Goal: Transaction & Acquisition: Book appointment/travel/reservation

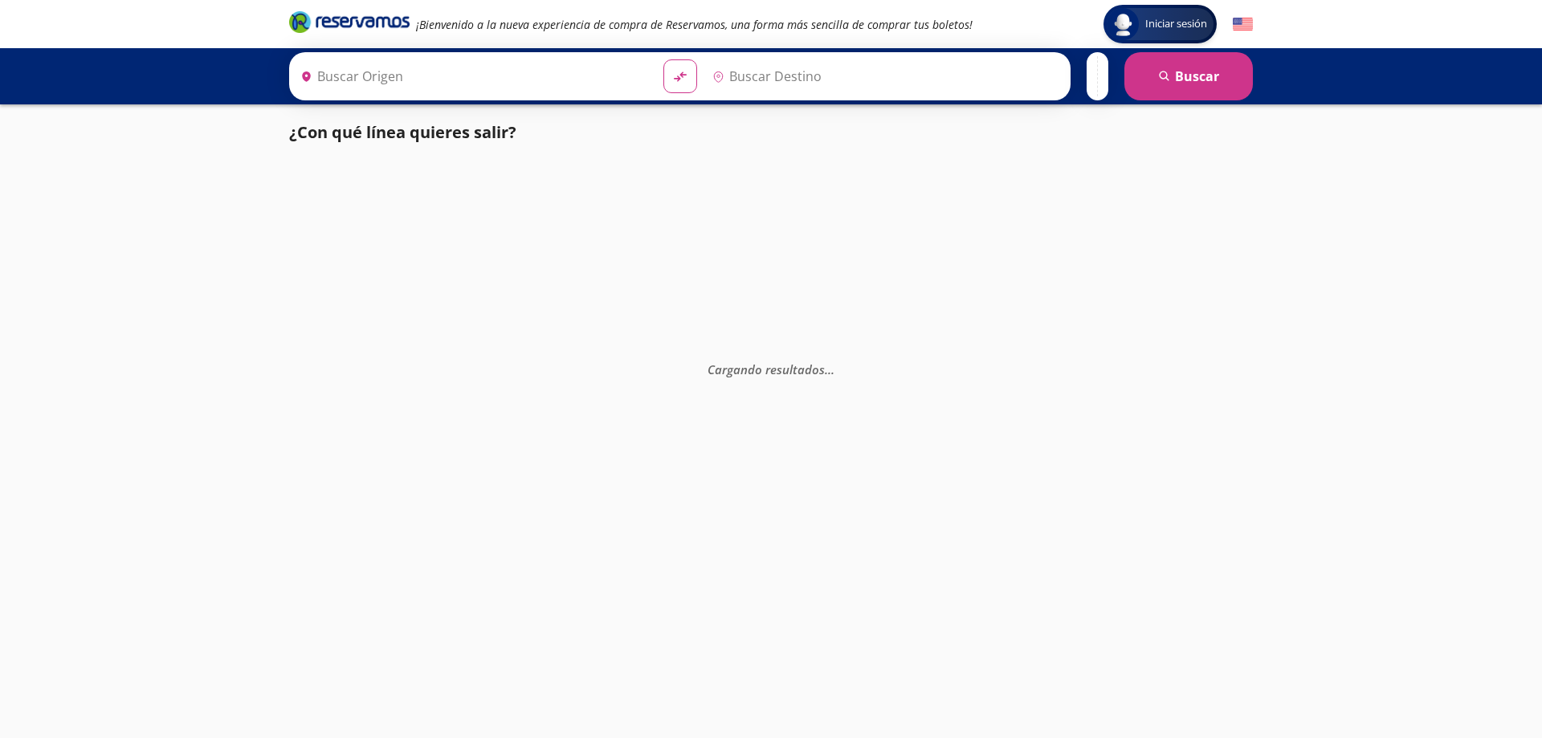
type input "[GEOGRAPHIC_DATA][PERSON_NAME], [GEOGRAPHIC_DATA]"
type input "[GEOGRAPHIC_DATA], [GEOGRAPHIC_DATA]"
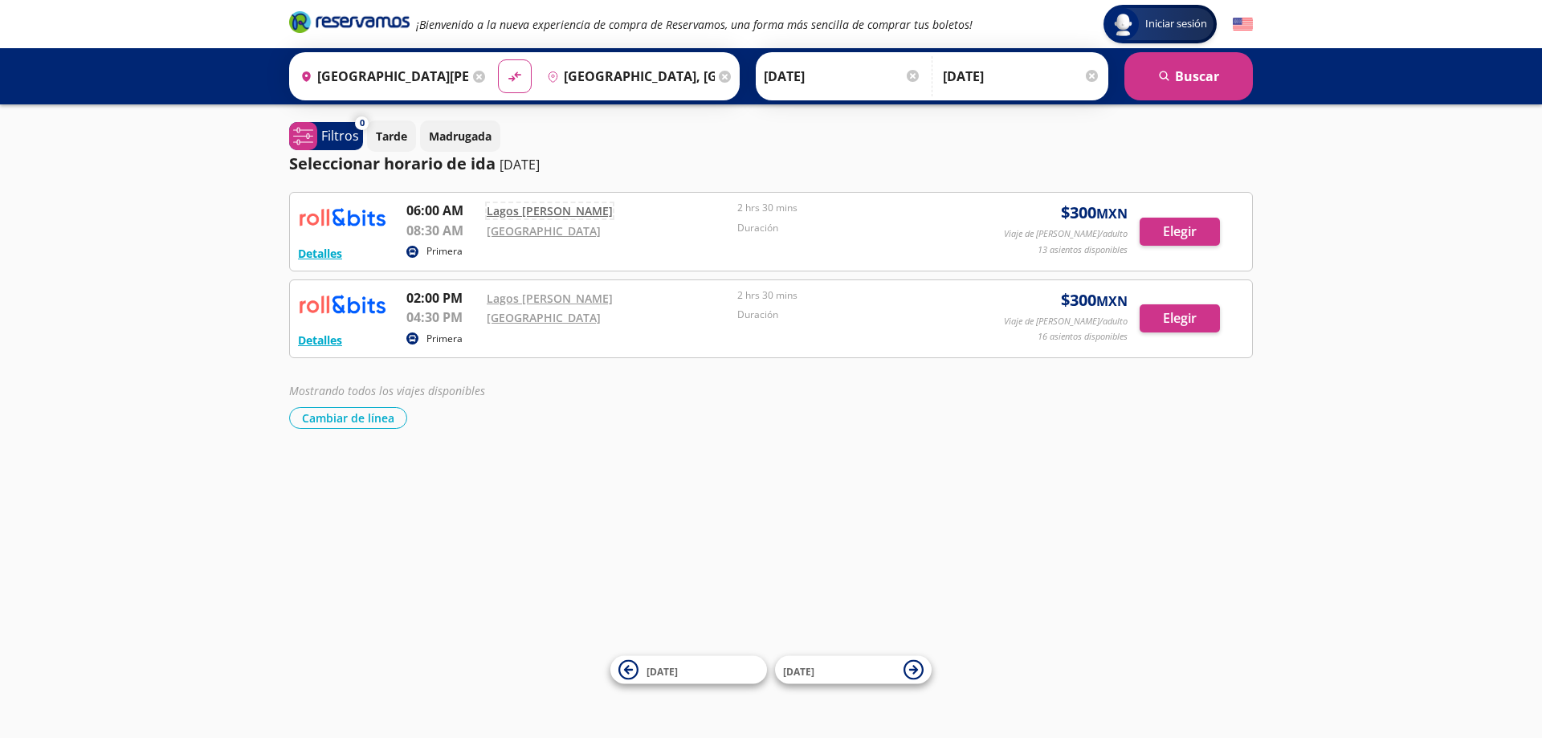
click at [532, 205] on link "Lagos [PERSON_NAME]" at bounding box center [550, 210] width 126 height 15
click at [523, 229] on link "[GEOGRAPHIC_DATA]" at bounding box center [544, 230] width 114 height 15
click at [346, 418] on button "Cambiar de línea" at bounding box center [348, 418] width 118 height 22
click at [394, 136] on p "Tarde" at bounding box center [391, 136] width 31 height 17
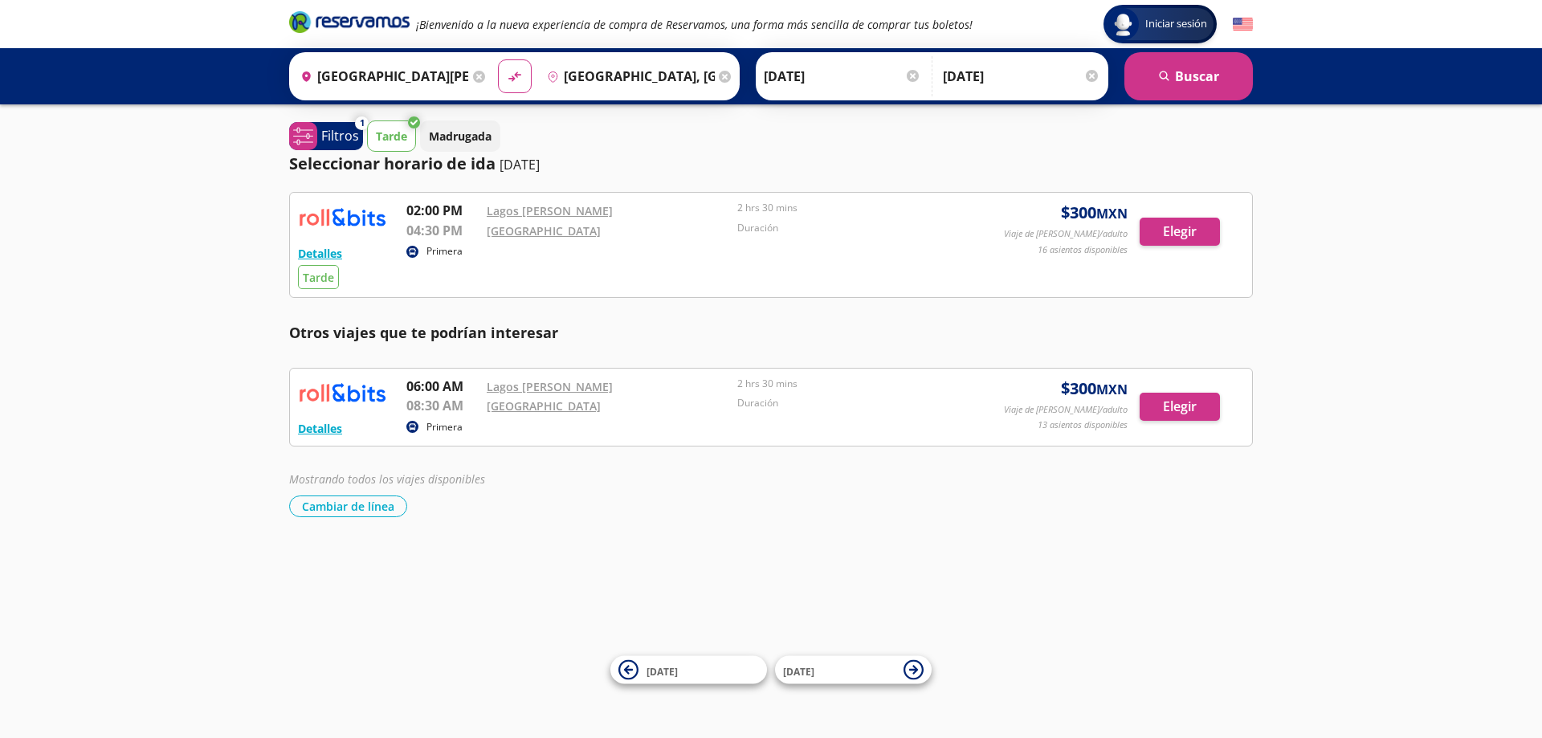
click at [443, 428] on p "Primera" at bounding box center [444, 427] width 36 height 14
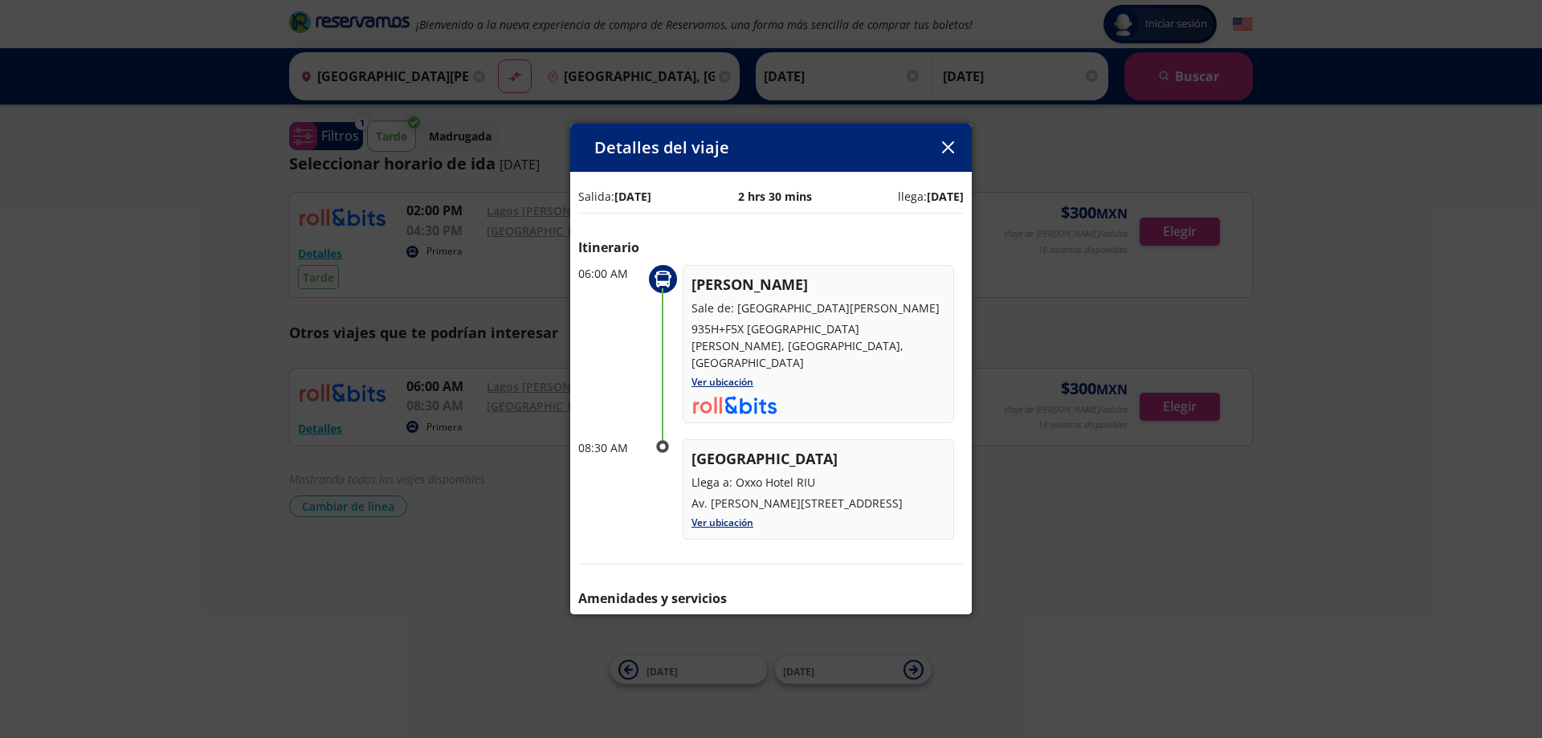
click at [948, 145] on icon "button" at bounding box center [948, 147] width 12 height 12
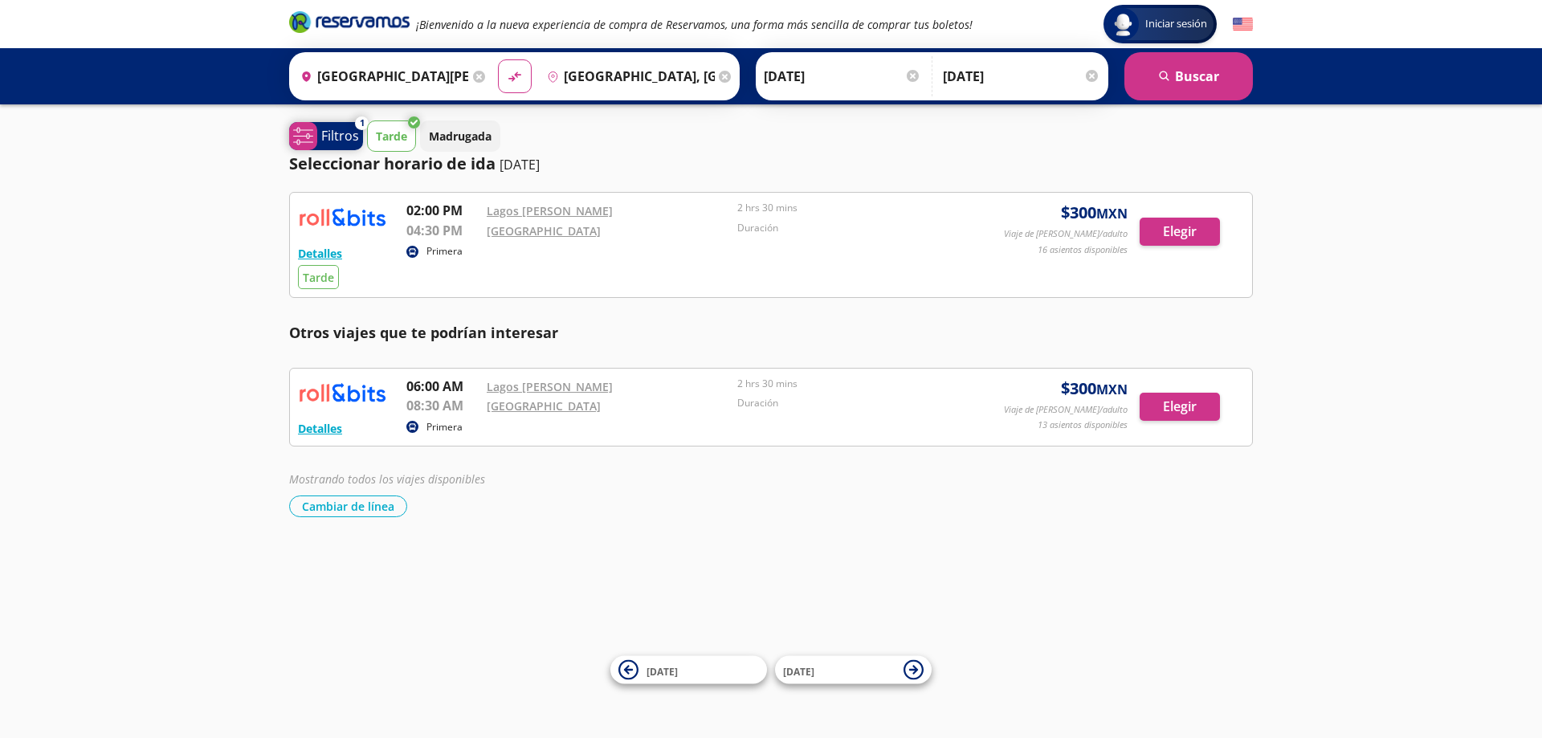
click at [333, 133] on p "Filtros" at bounding box center [340, 135] width 38 height 19
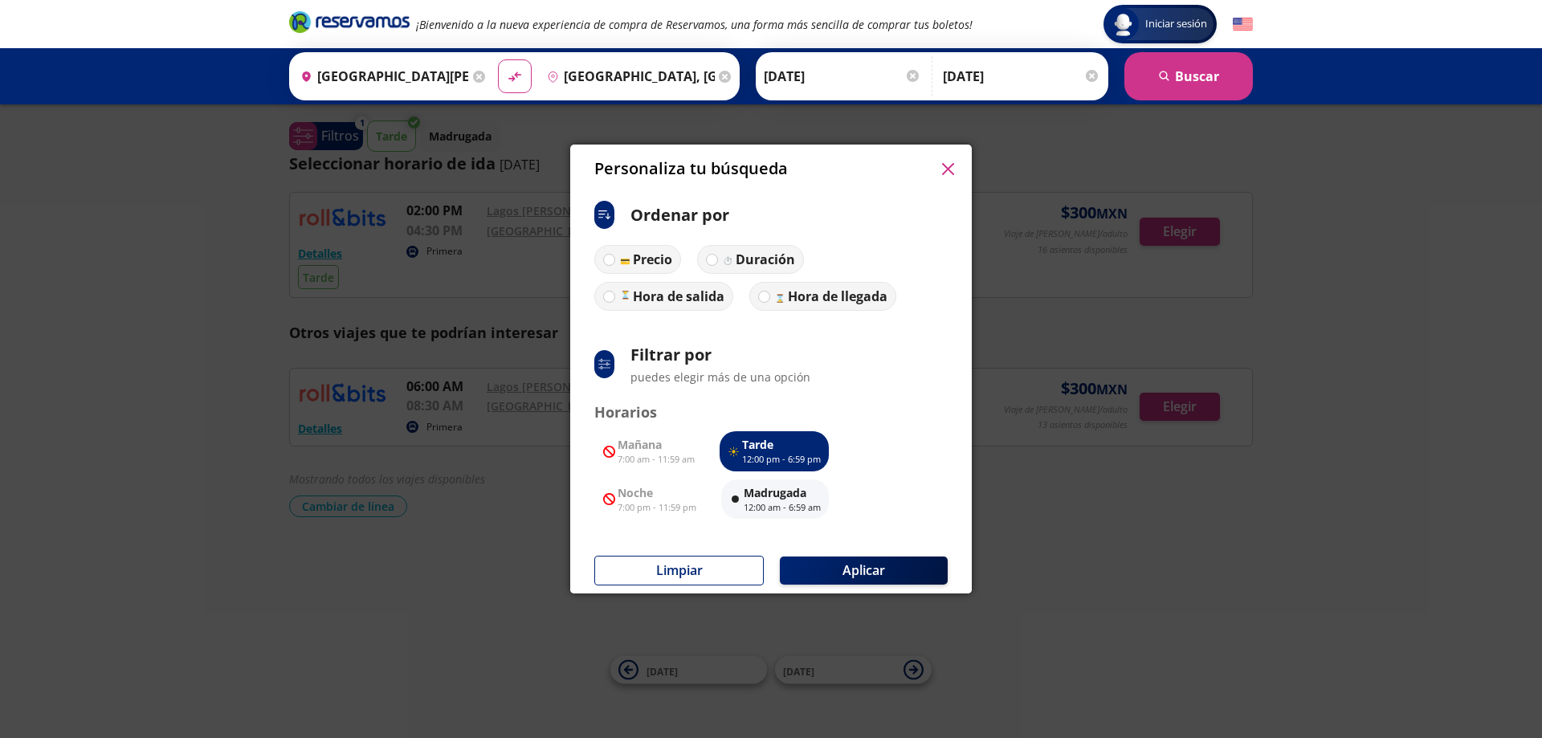
click at [950, 163] on icon "button" at bounding box center [948, 169] width 12 height 12
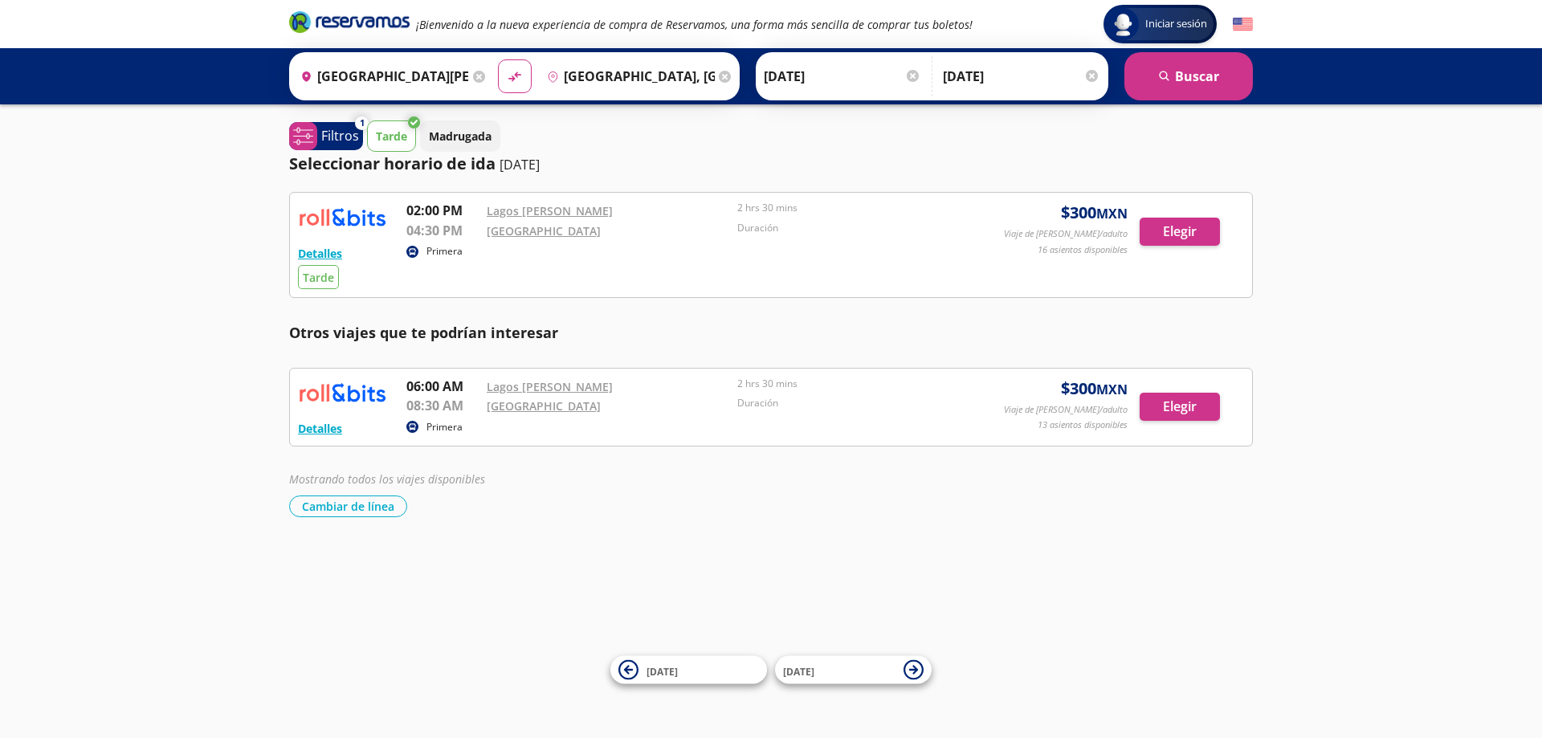
click at [380, 356] on div "Detalles Primera Tarde 02:00 PM [GEOGRAPHIC_DATA] [PERSON_NAME] 04:30 PM Oxxo […" at bounding box center [771, 354] width 964 height 325
click at [331, 139] on p "Filtros" at bounding box center [340, 135] width 38 height 19
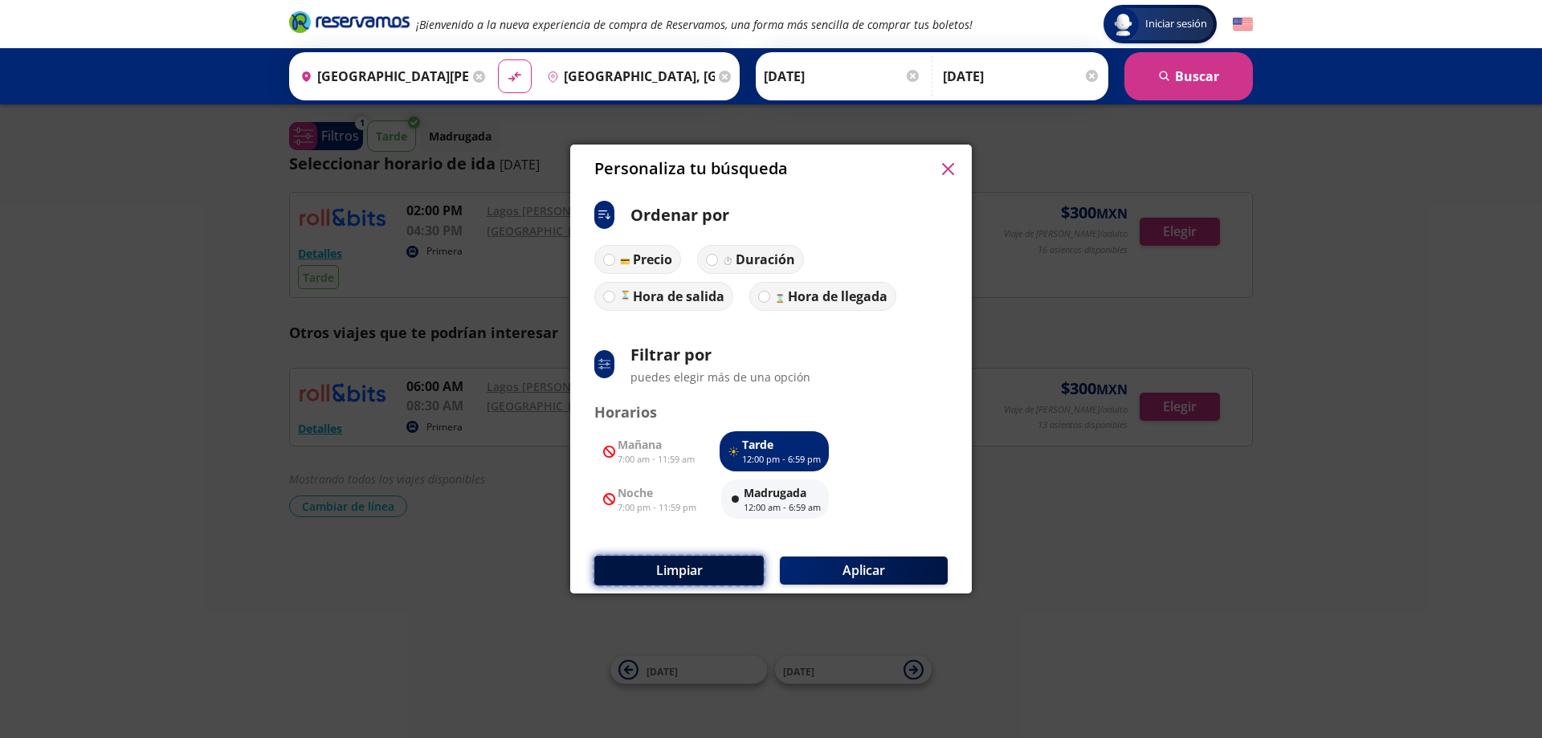
click at [703, 574] on button "Limpiar" at bounding box center [678, 571] width 169 height 30
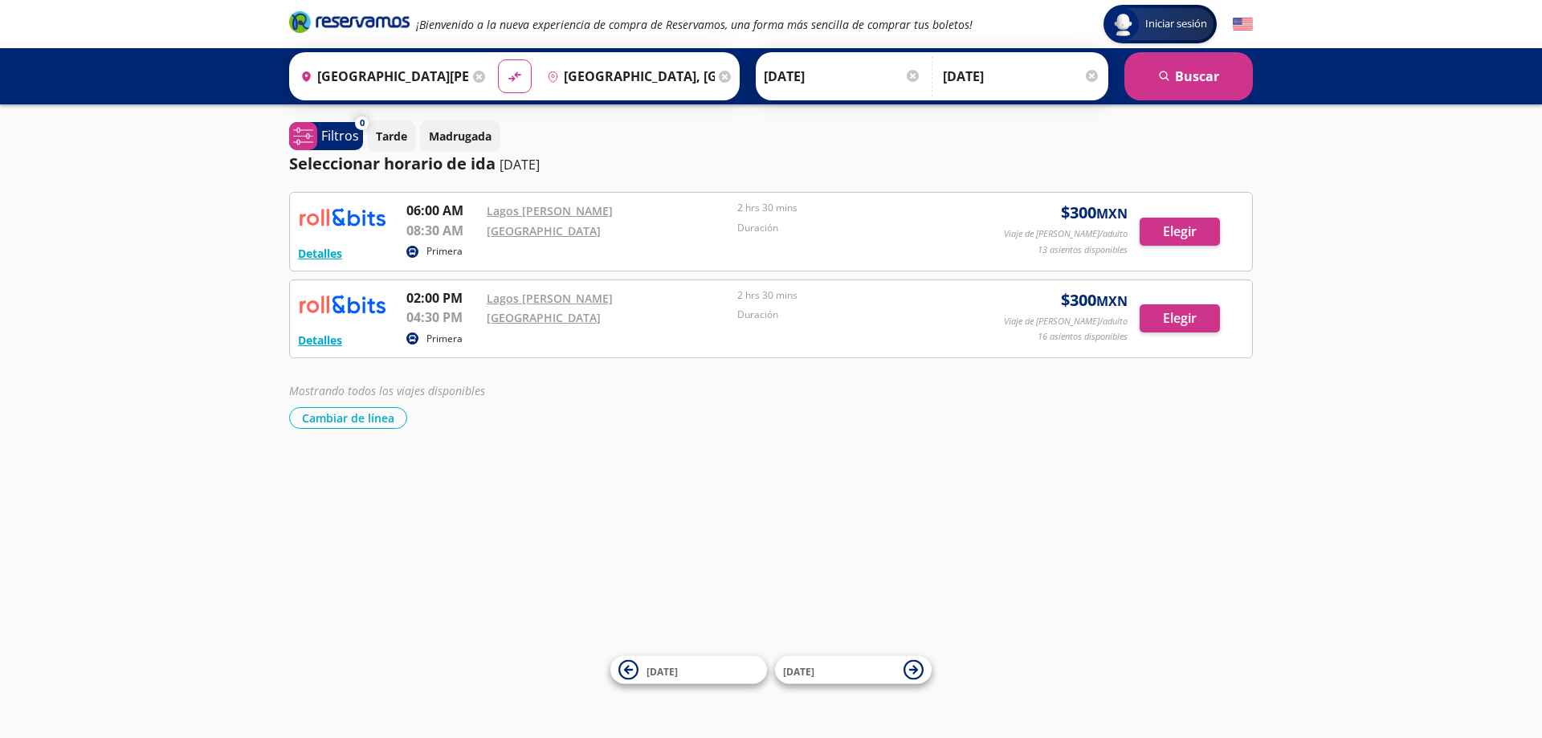
click at [349, 303] on img at bounding box center [342, 304] width 88 height 32
click at [411, 337] on circle at bounding box center [412, 339] width 12 height 12
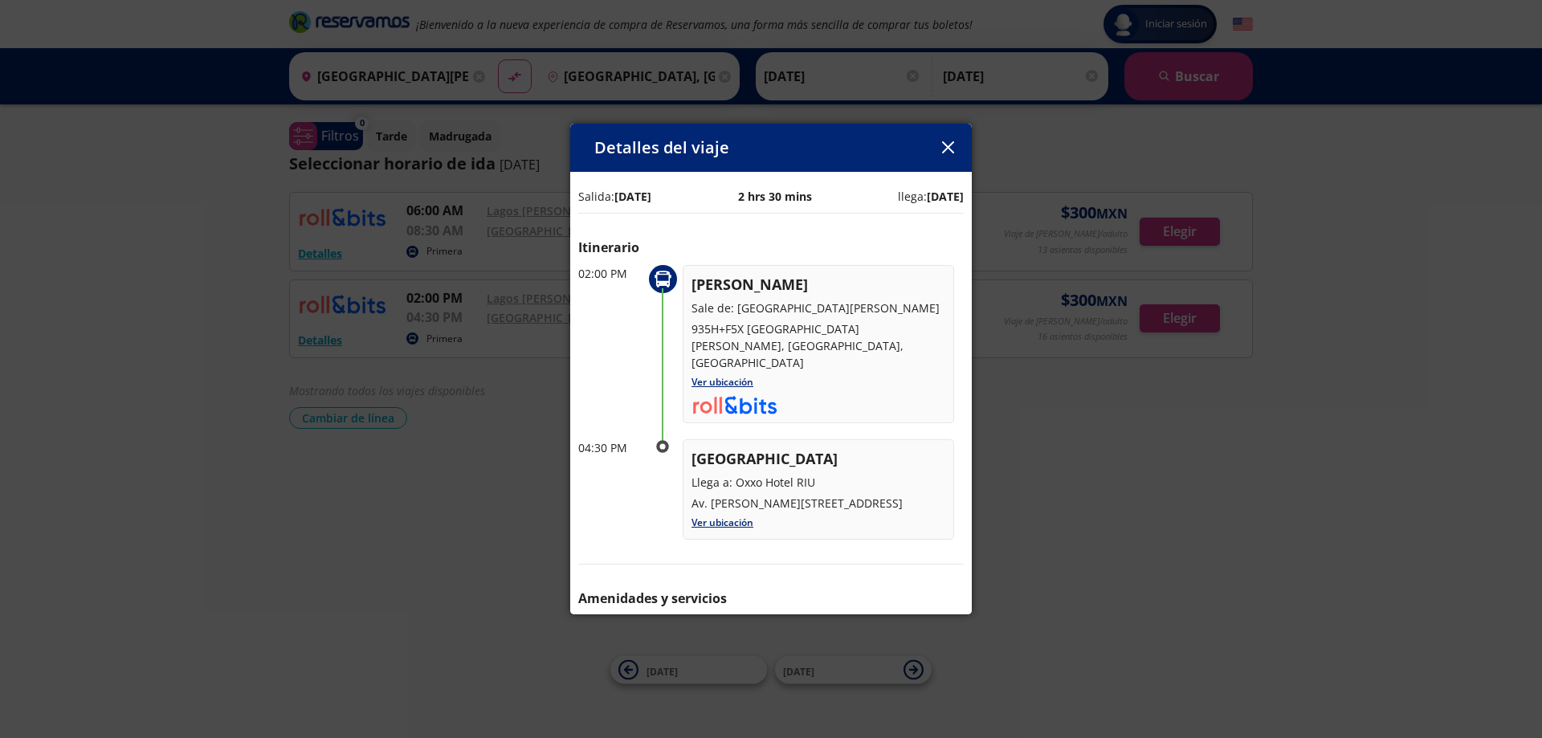
click at [949, 146] on icon "button" at bounding box center [947, 147] width 12 height 12
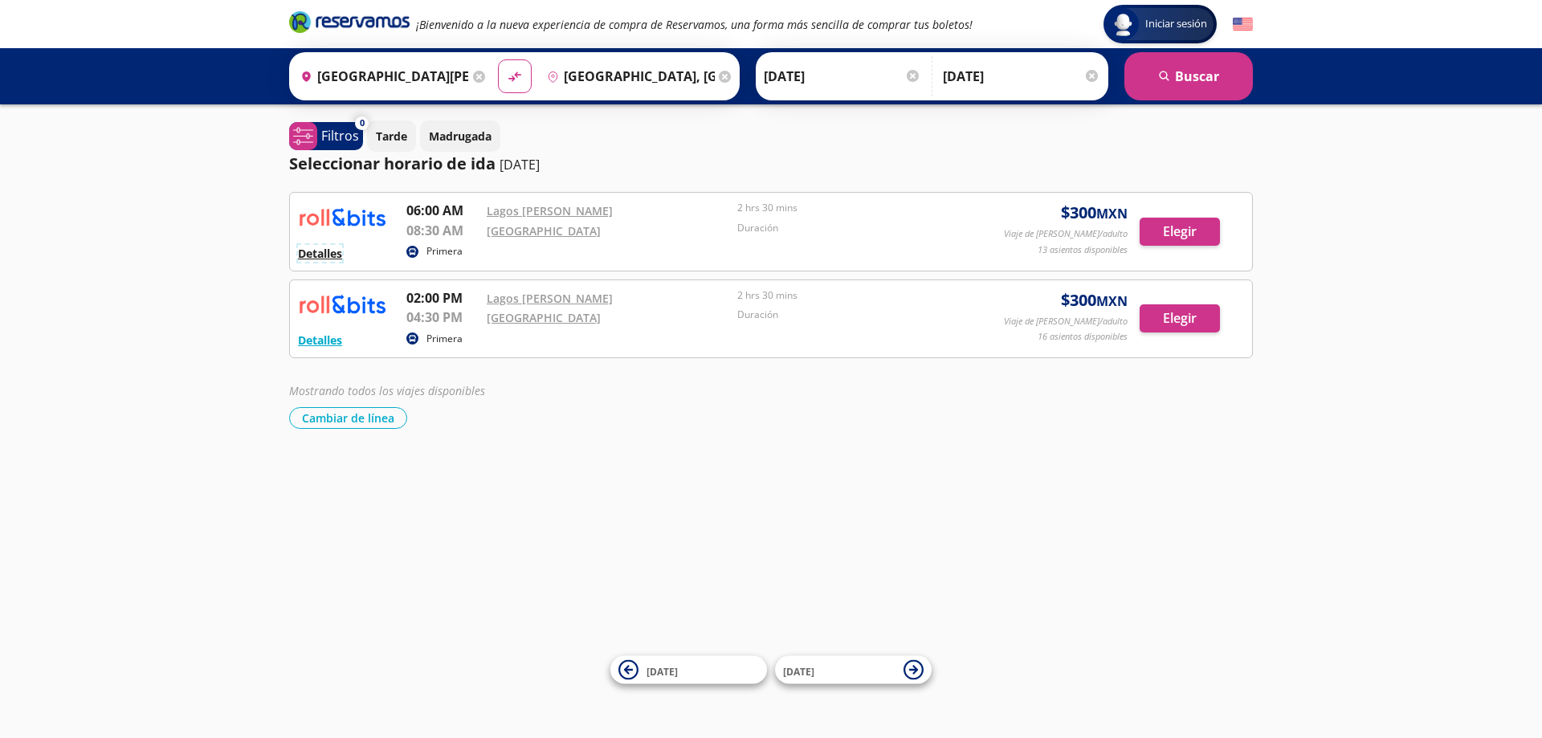
click at [312, 256] on button "Detalles" at bounding box center [320, 253] width 44 height 17
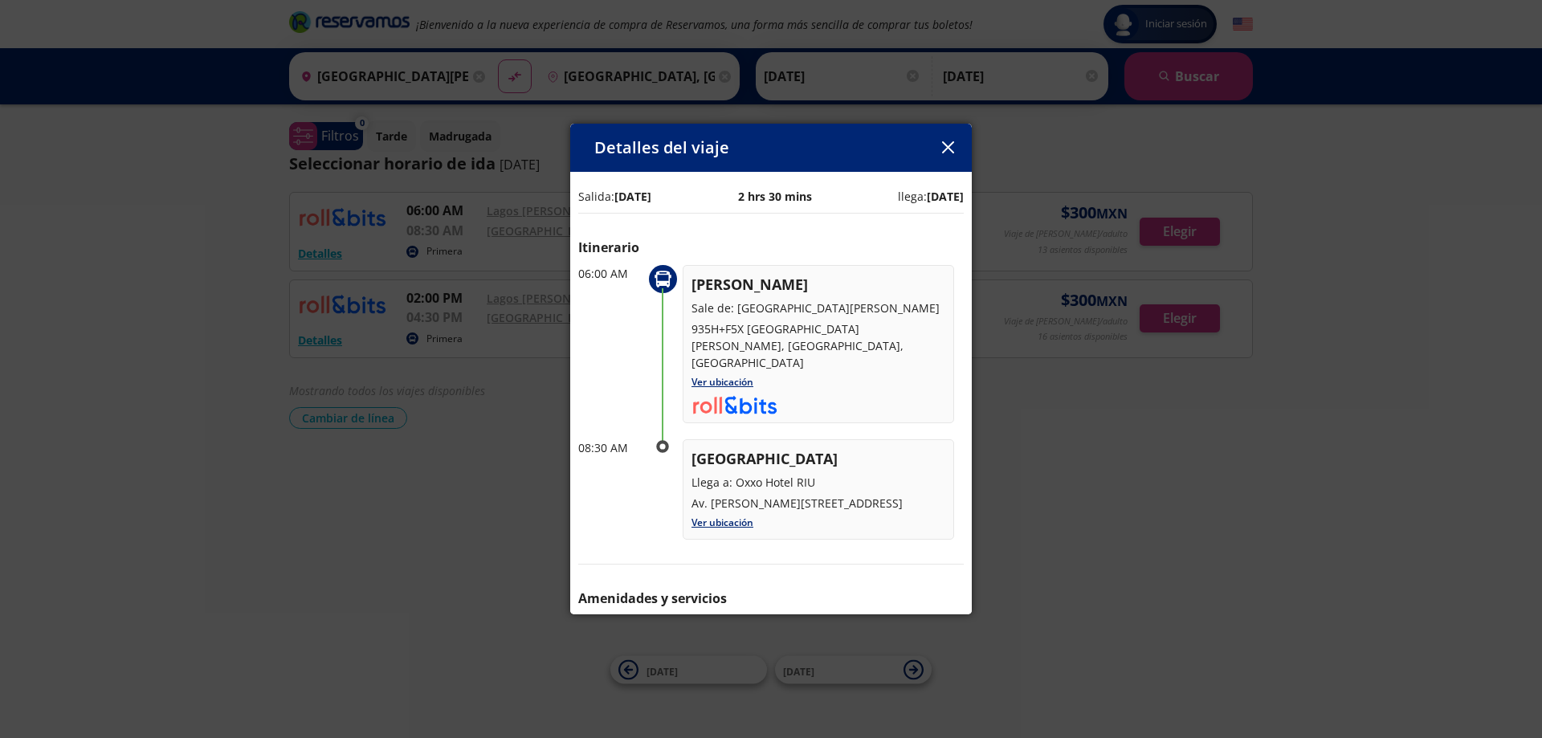
click at [949, 151] on icon "button" at bounding box center [948, 147] width 12 height 12
